Goal: Transaction & Acquisition: Purchase product/service

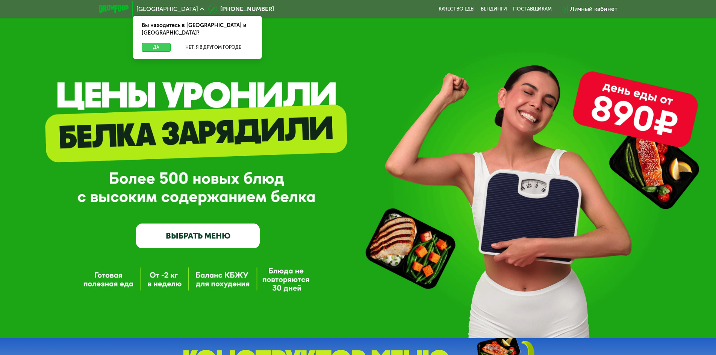
click at [155, 43] on button "Да" at bounding box center [156, 47] width 29 height 9
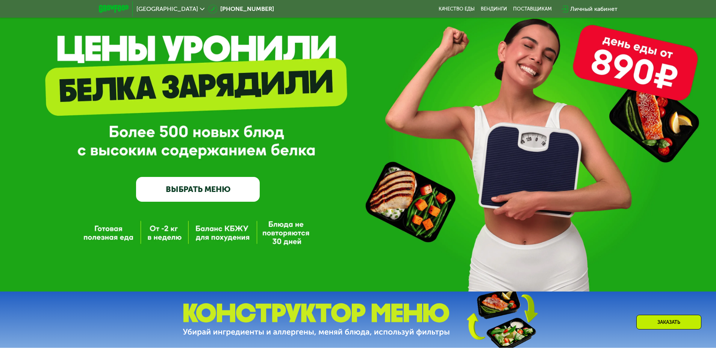
scroll to position [150, 0]
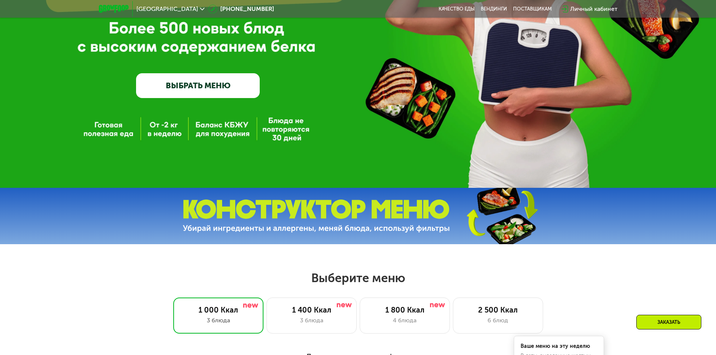
click at [196, 86] on link "ВЫБРАТЬ МЕНЮ" at bounding box center [198, 85] width 124 height 25
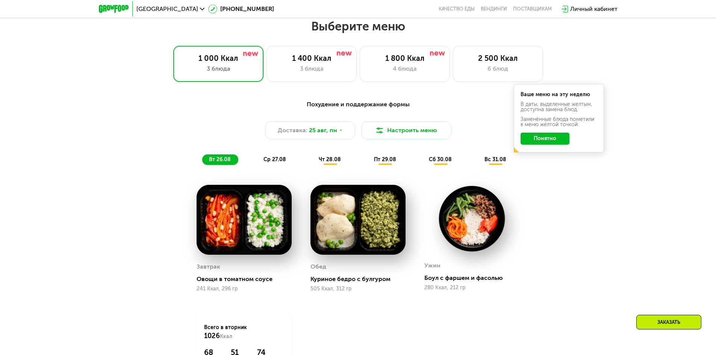
scroll to position [406, 0]
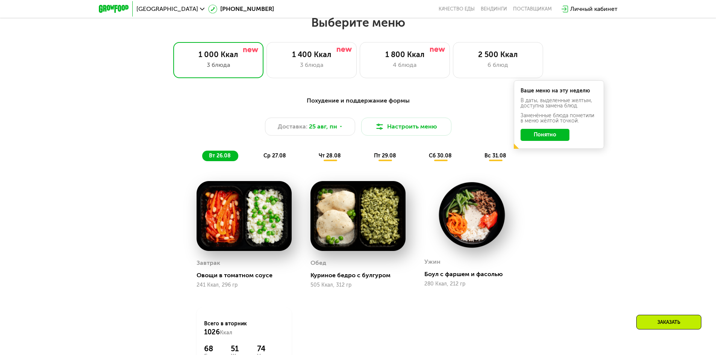
click at [15, 163] on div "Похудение и поддержание формы Доставка: [DATE] Настроить меню вт 26.08 ср 27.08…" at bounding box center [358, 254] width 716 height 337
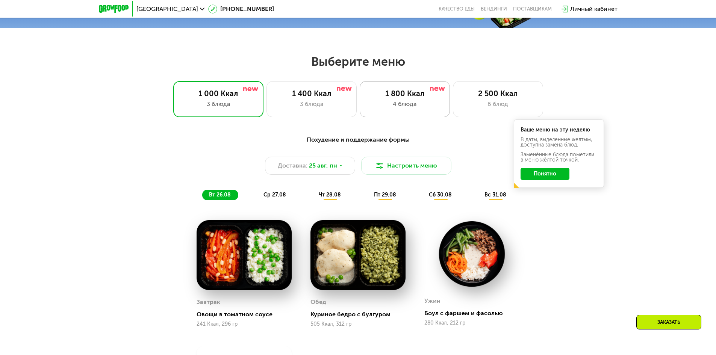
scroll to position [368, 0]
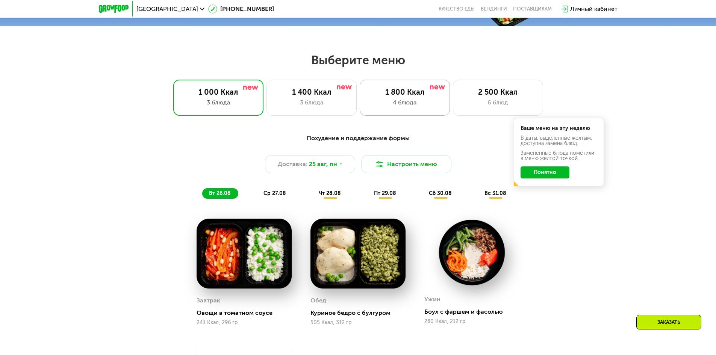
click at [406, 92] on div "1 800 Ккал" at bounding box center [404, 92] width 74 height 9
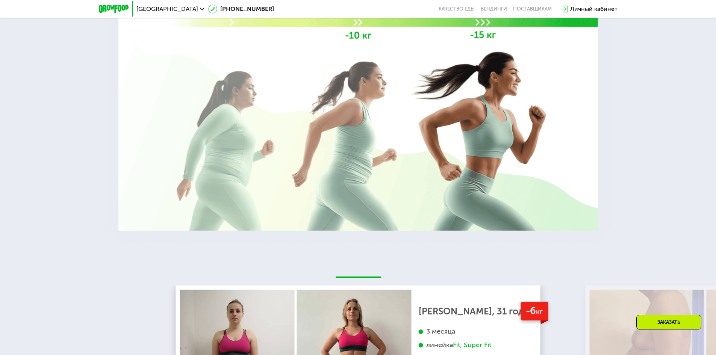
scroll to position [1127, 0]
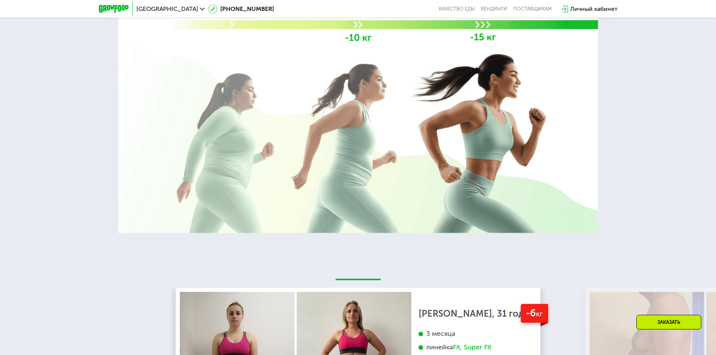
click at [69, 225] on div at bounding box center [358, 60] width 716 height 369
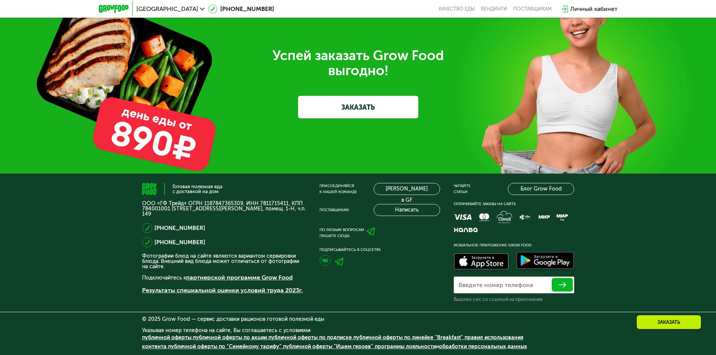
scroll to position [2393, 0]
click at [69, 239] on div "Готовая полезная еда с доставкой на дом ООО «ГФ Трейд» ОГРН 1187847365309, ИНН …" at bounding box center [358, 265] width 716 height 182
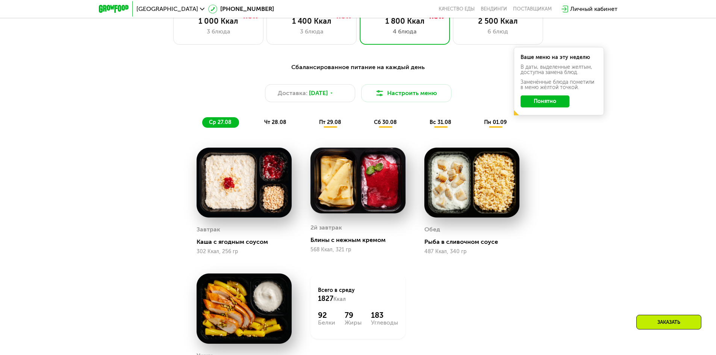
scroll to position [451, 0]
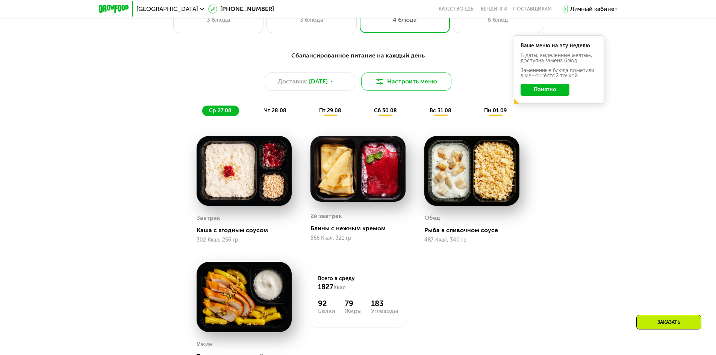
click at [388, 83] on button "Настроить меню" at bounding box center [406, 82] width 90 height 18
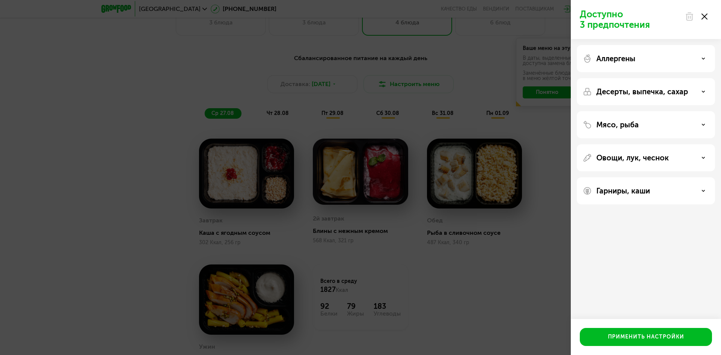
click at [103, 183] on div "Доступно 3 предпочтения Аллергены Десерты, выпечка, сахар Мясо, рыба Овощи, лук…" at bounding box center [360, 177] width 721 height 355
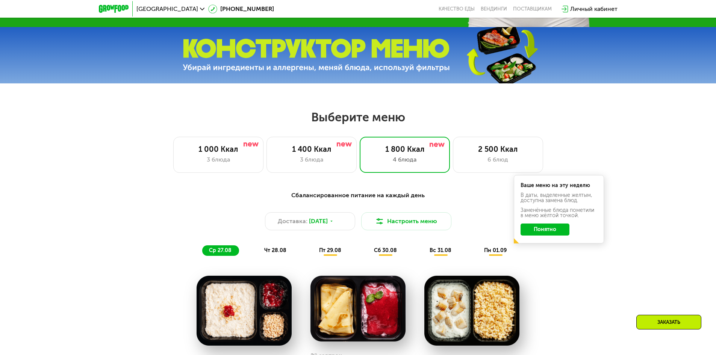
scroll to position [301, 0]
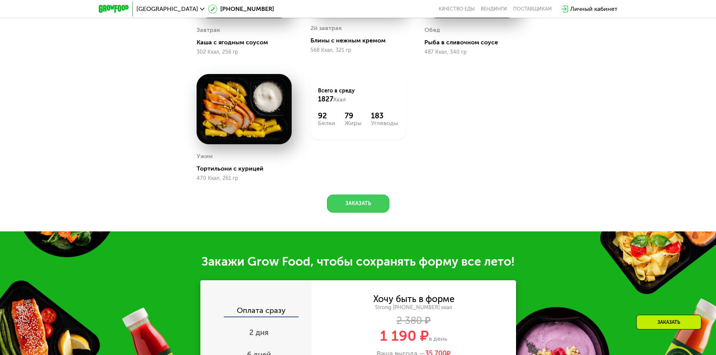
click at [369, 212] on button "Заказать" at bounding box center [358, 204] width 62 height 18
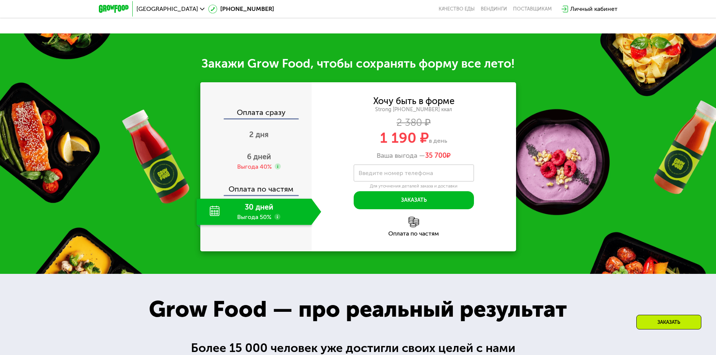
scroll to position [873, 0]
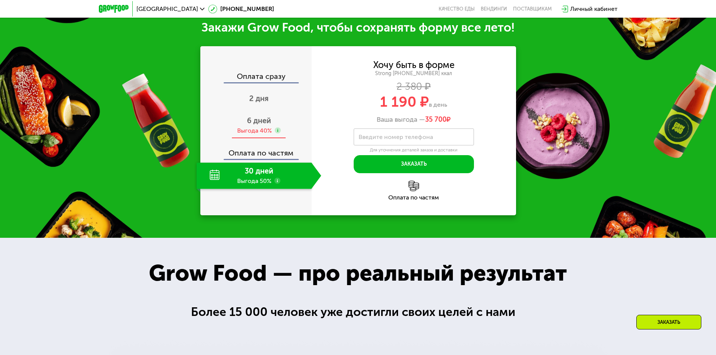
click at [260, 122] on span "6 дней" at bounding box center [259, 120] width 24 height 9
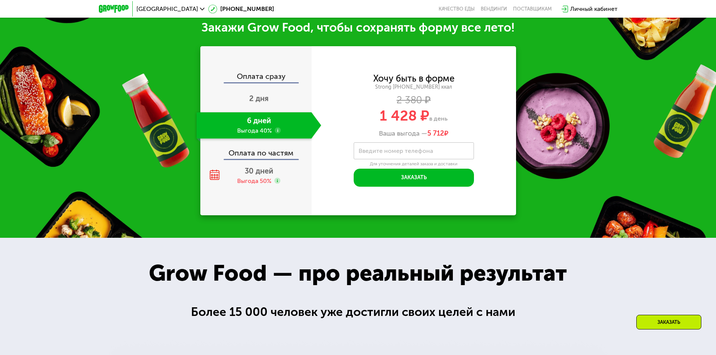
click at [113, 82] on div "Закажи Grow Food, чтобы сохранять форму все лето! Оплата сразу 2 дня 6 дней Выг…" at bounding box center [358, 117] width 716 height 240
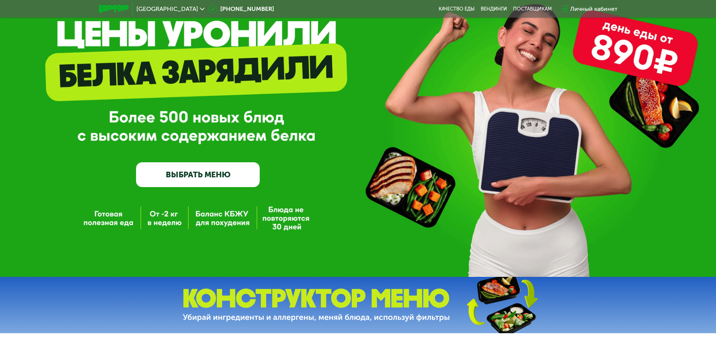
scroll to position [0, 0]
